Goal: Task Accomplishment & Management: Use online tool/utility

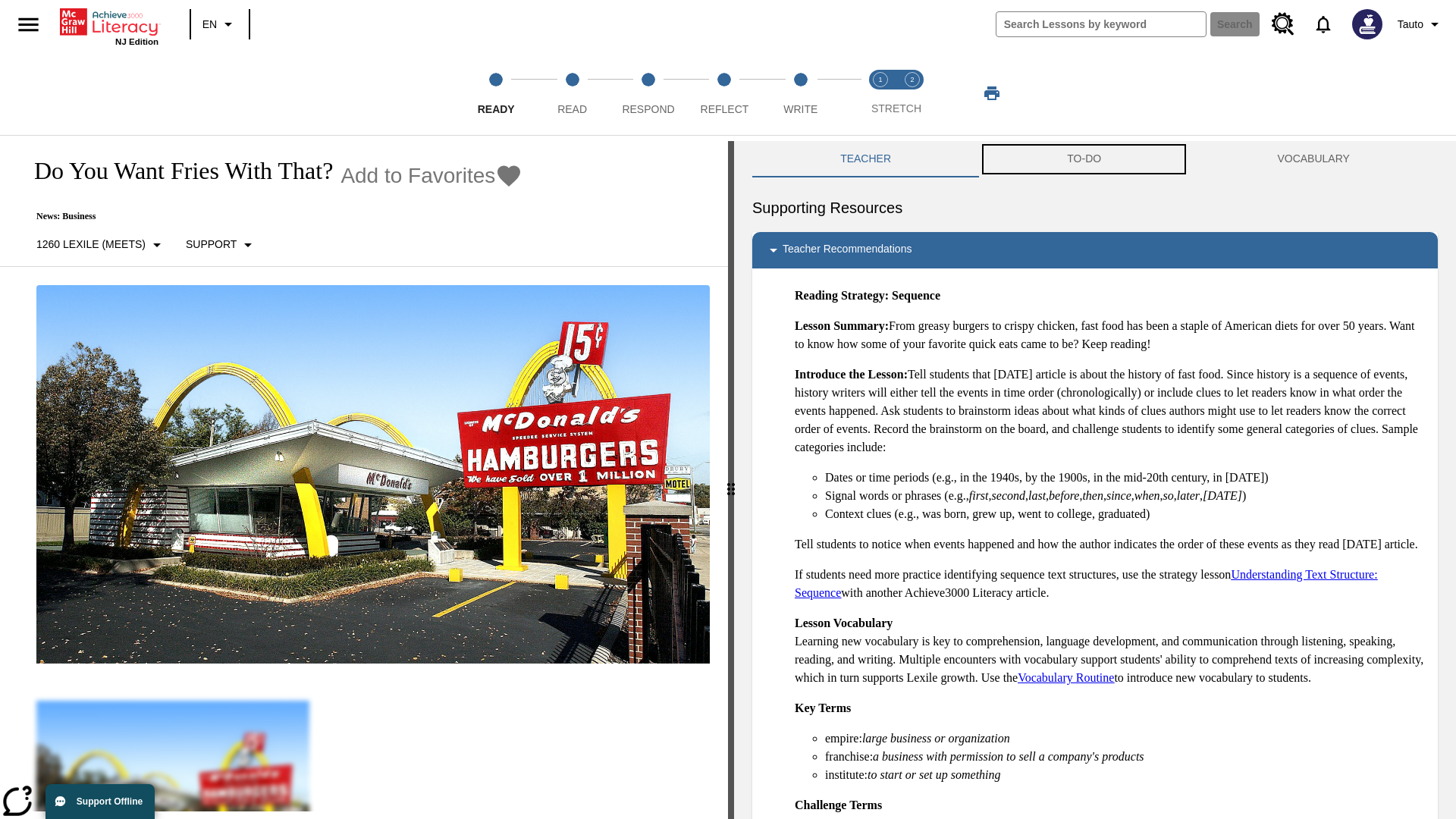
click at [1085, 160] on button "TO-DO" at bounding box center [1084, 160] width 210 height 37
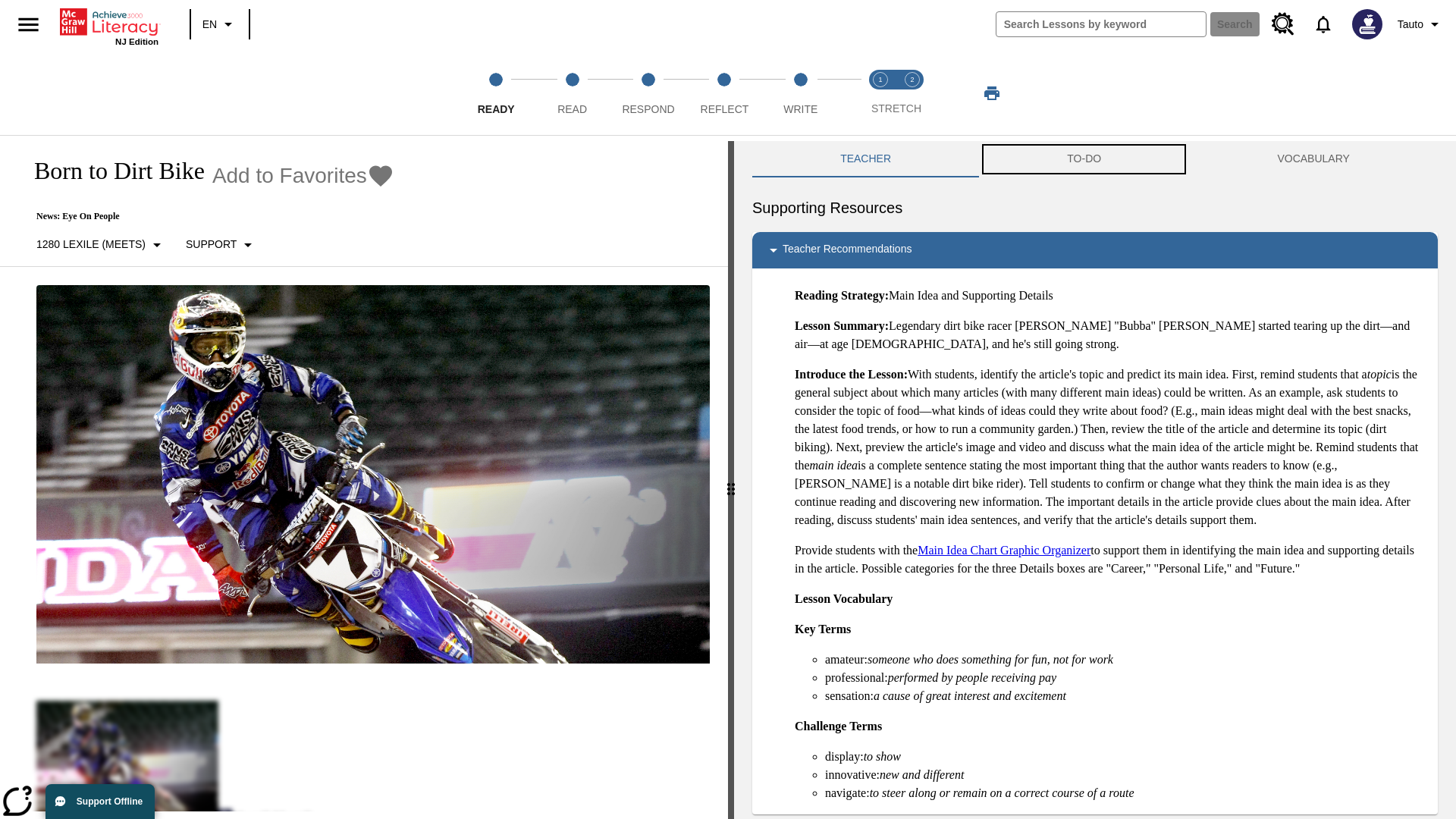
click at [1085, 160] on button "TO-DO" at bounding box center [1084, 160] width 210 height 37
